Goal: Information Seeking & Learning: Compare options

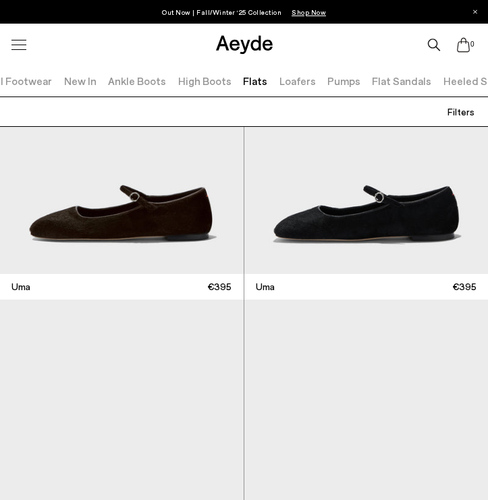
scroll to position [160, 0]
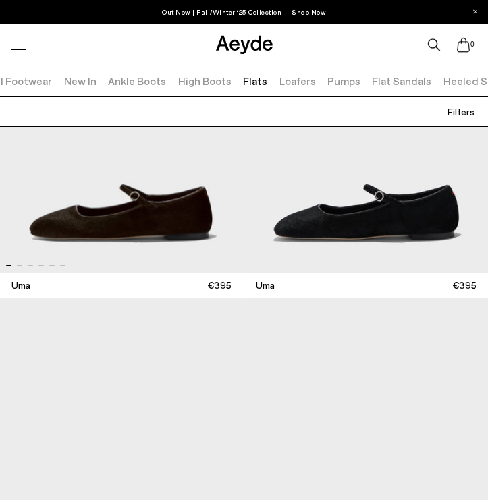
click at [153, 177] on img "1 / 6" at bounding box center [122, 125] width 244 height 294
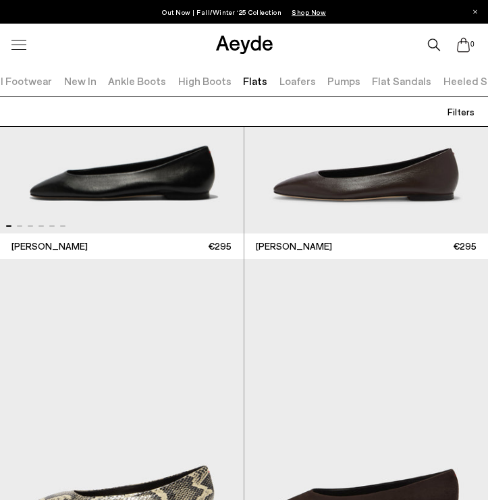
scroll to position [526, 0]
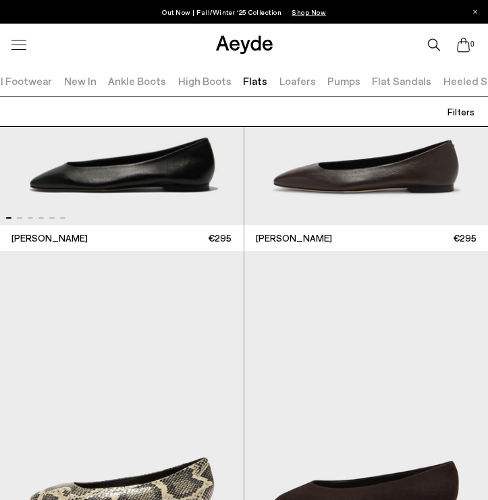
click at [153, 177] on img "1 / 6" at bounding box center [122, 79] width 244 height 294
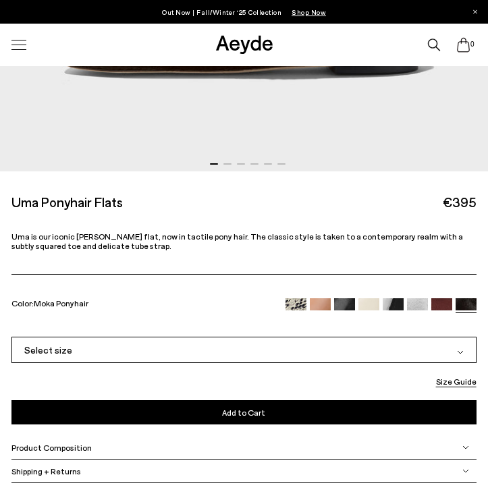
scroll to position [583, 0]
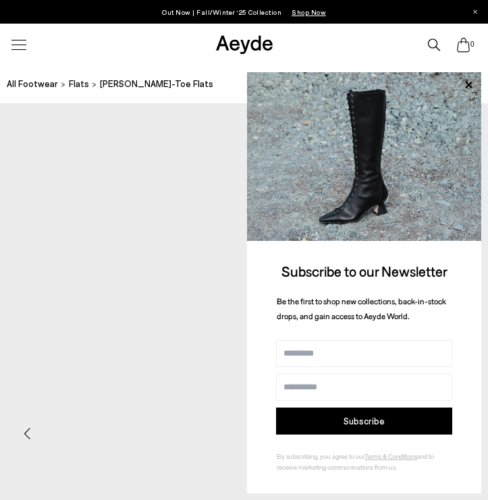
click at [18, 47] on div at bounding box center [19, 45] width 28 height 24
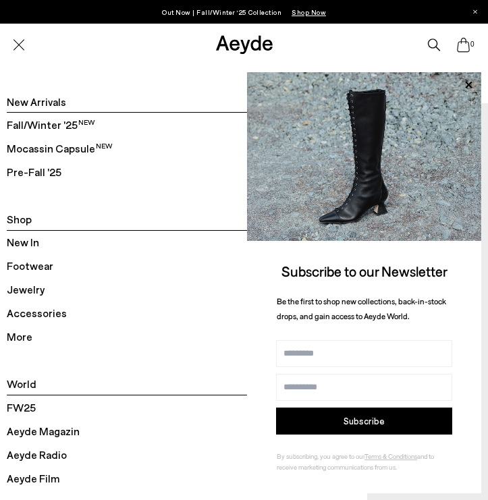
click at [28, 272] on span "Footwear" at bounding box center [30, 266] width 47 height 18
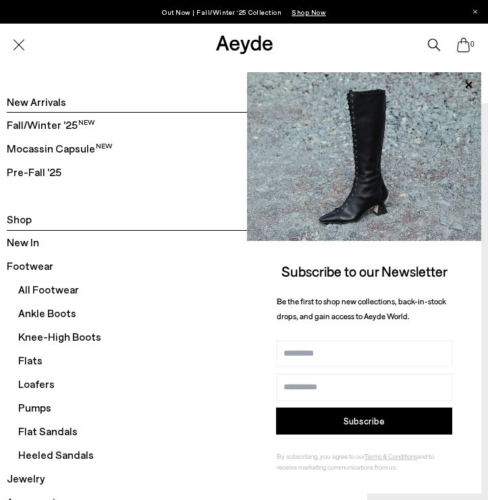
click at [35, 289] on span "All Footwear" at bounding box center [189, 290] width 342 height 24
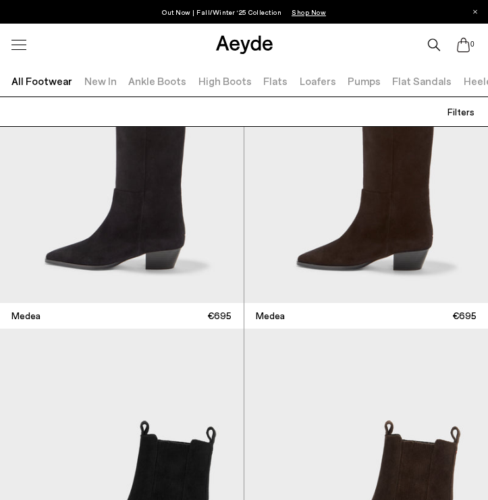
scroll to position [451, 0]
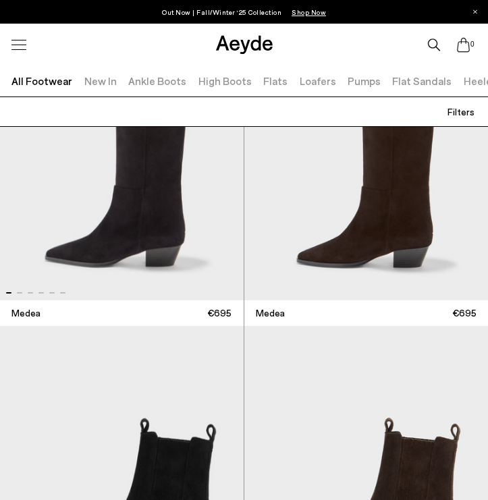
click at [139, 232] on img "1 / 6" at bounding box center [122, 154] width 244 height 294
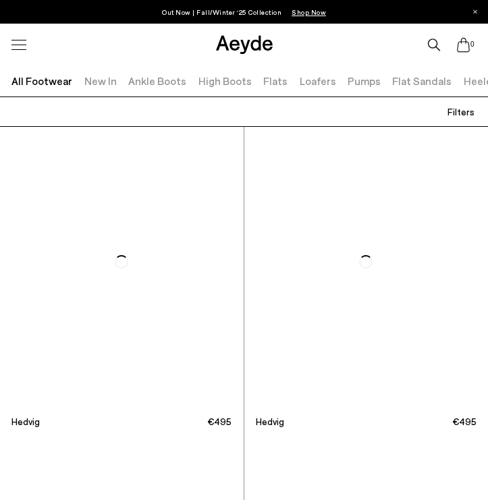
scroll to position [2134, 0]
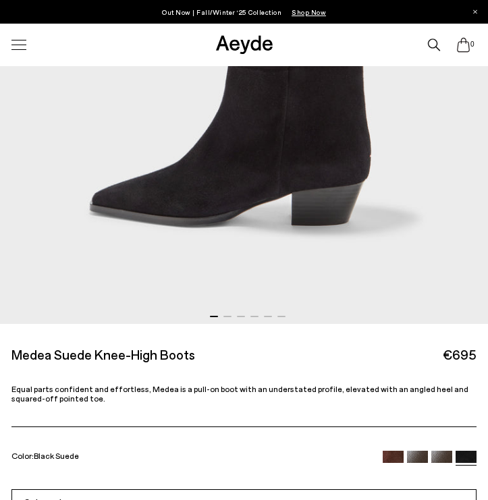
scroll to position [298, 0]
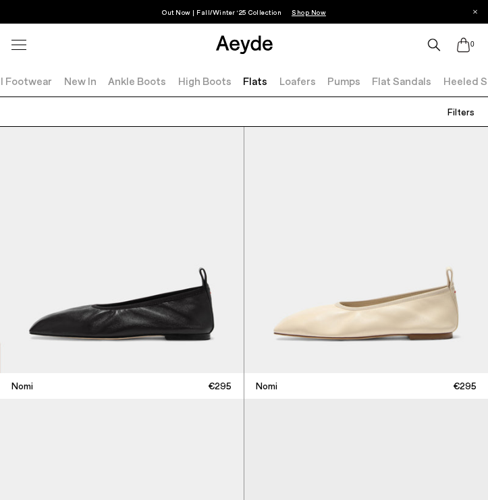
scroll to position [1342, 0]
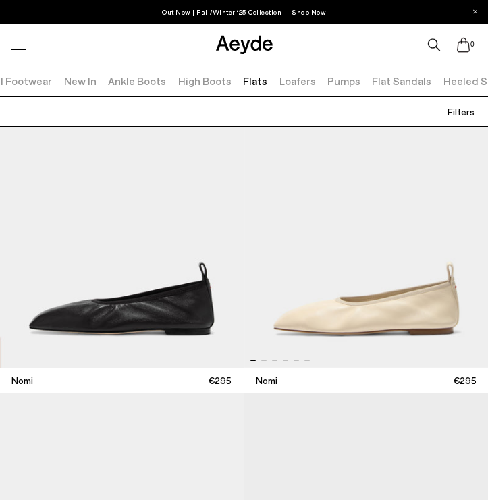
click at [336, 297] on img "1 / 6" at bounding box center [366, 221] width 244 height 294
